Goal: Check status: Check status

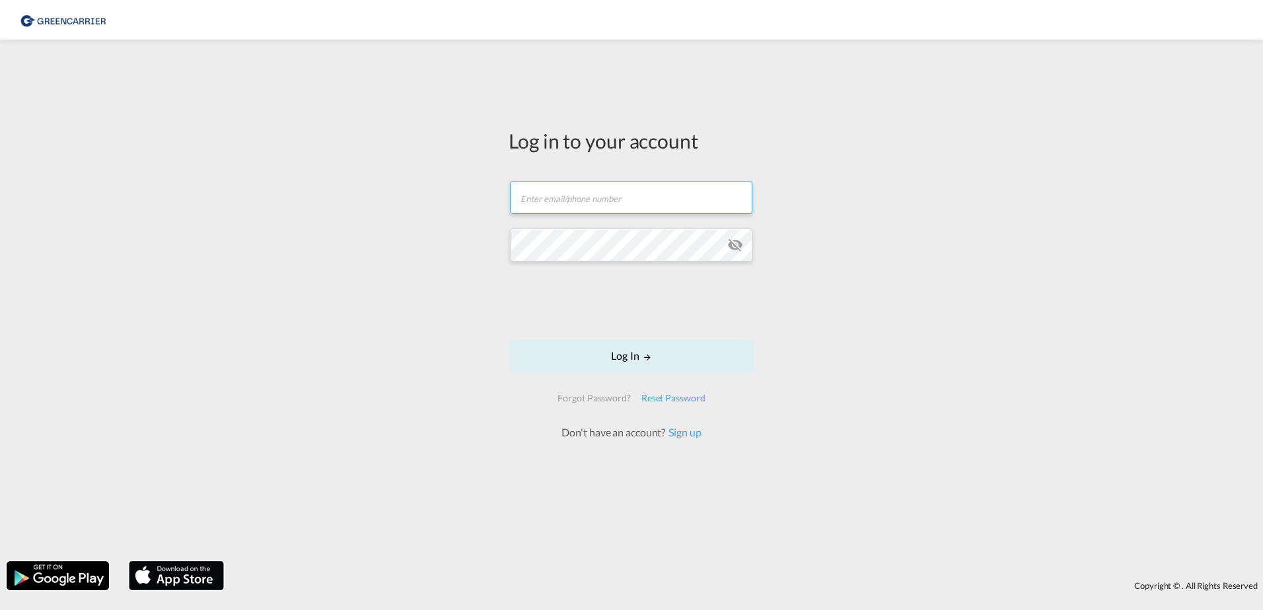
click at [618, 192] on input "text" at bounding box center [631, 197] width 242 height 33
click at [250, 231] on div "Log in to your account Email field is required Password field is required Log I…" at bounding box center [631, 300] width 1263 height 508
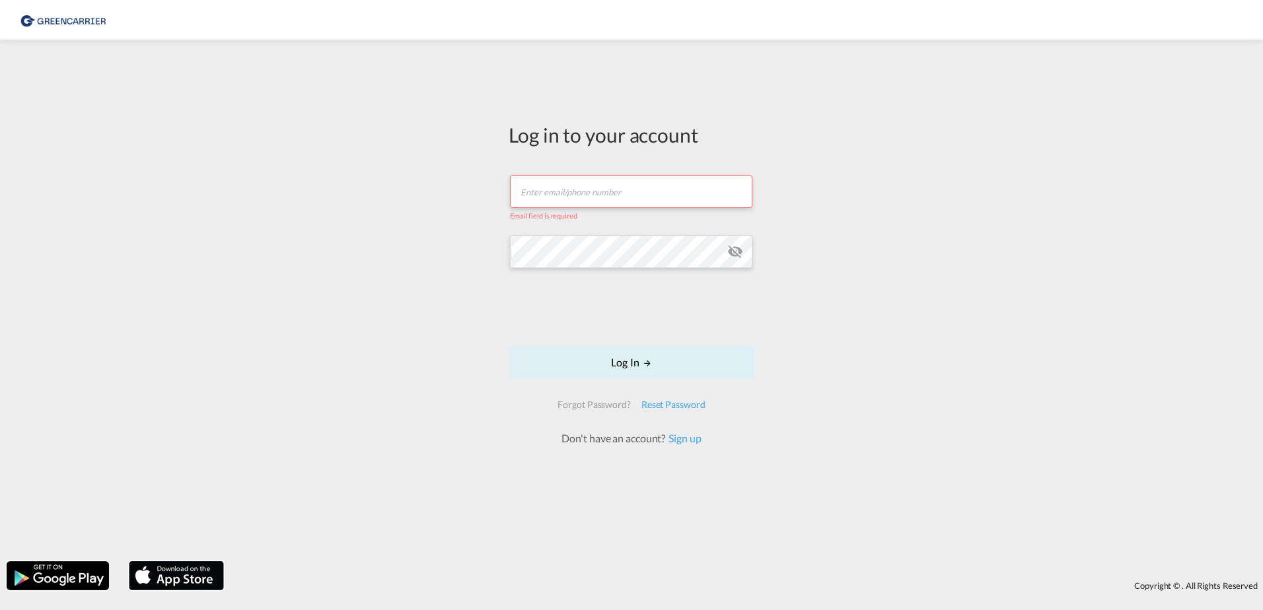
click at [578, 180] on input "text" at bounding box center [631, 191] width 242 height 33
paste input "[DOMAIN_NAME][EMAIL_ADDRESS][DOMAIN_NAME]"
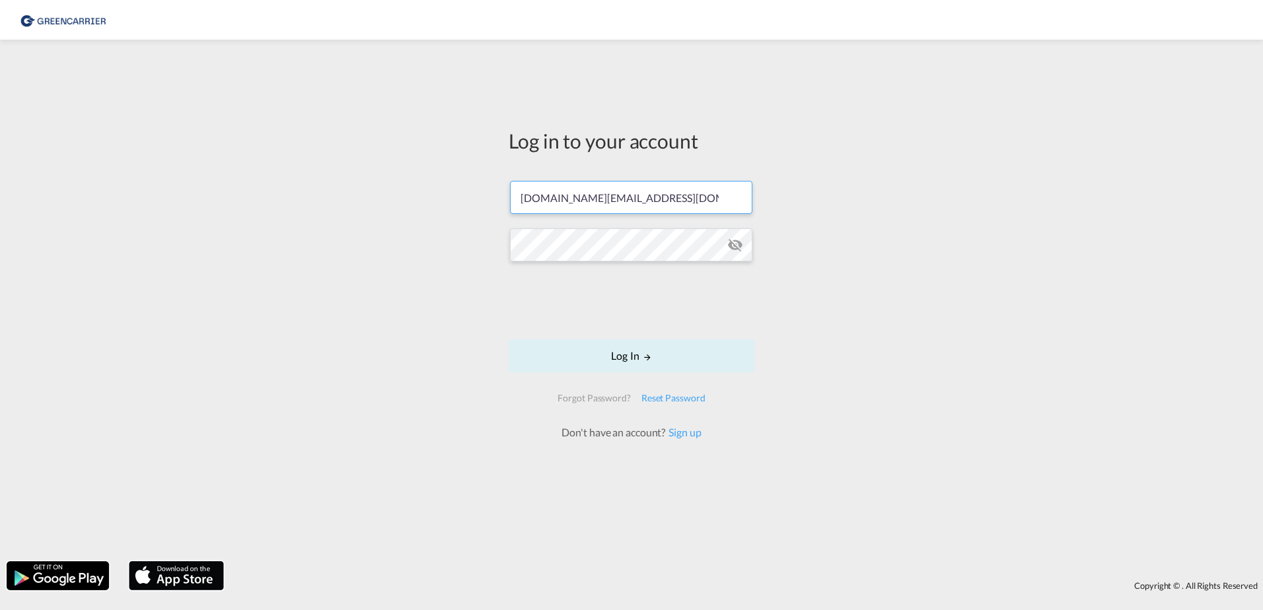
type input "[DOMAIN_NAME][EMAIL_ADDRESS][DOMAIN_NAME]"
click at [585, 355] on button "Log In" at bounding box center [631, 355] width 246 height 33
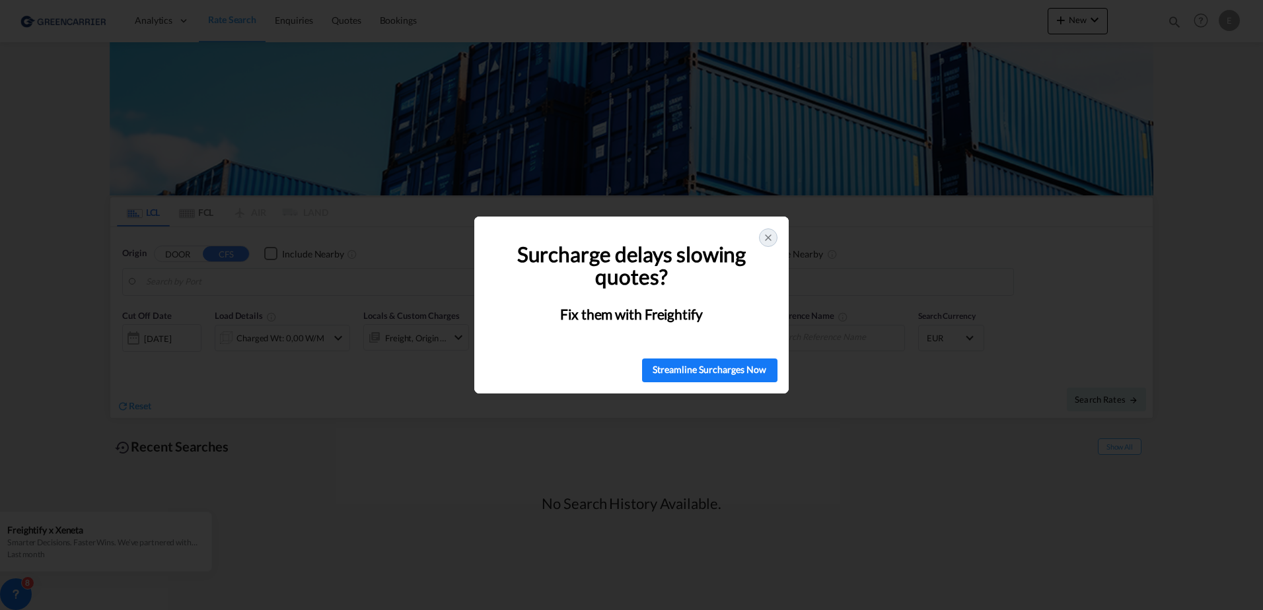
click at [771, 234] on icon at bounding box center [768, 237] width 11 height 11
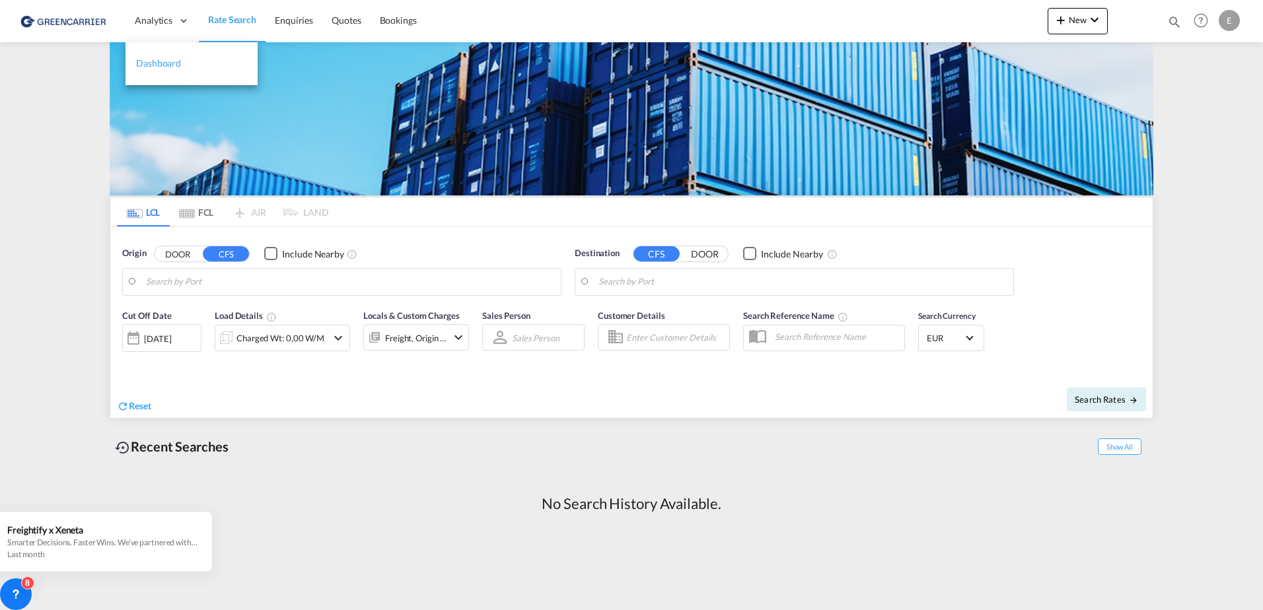
click at [165, 55] on link "Dashboard" at bounding box center [191, 63] width 132 height 43
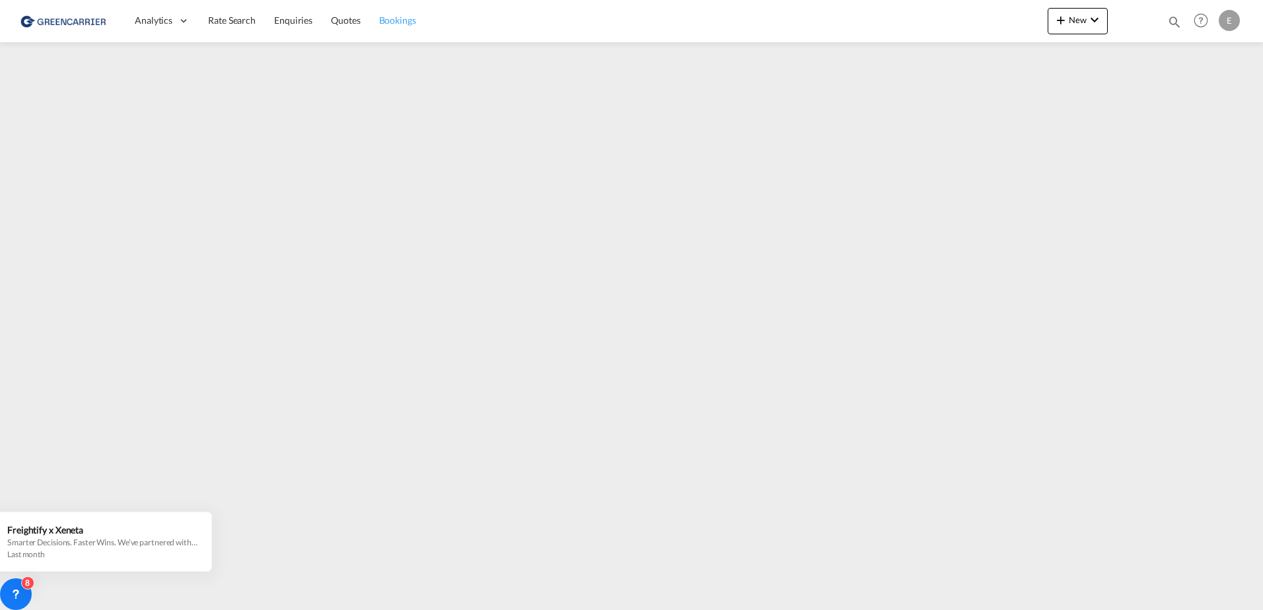
click at [413, 29] on link "Bookings" at bounding box center [397, 20] width 55 height 43
